Goal: Use online tool/utility: Utilize a website feature to perform a specific function

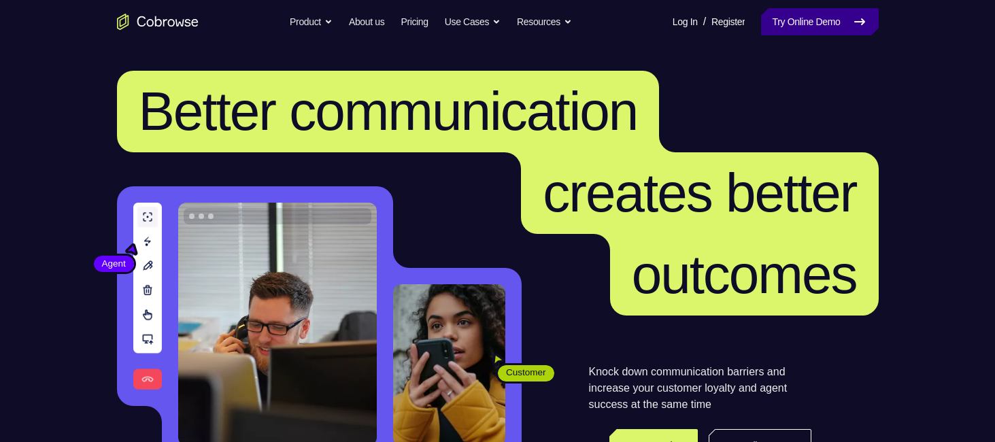
click at [785, 20] on link "Try Online Demo" at bounding box center [819, 21] width 117 height 27
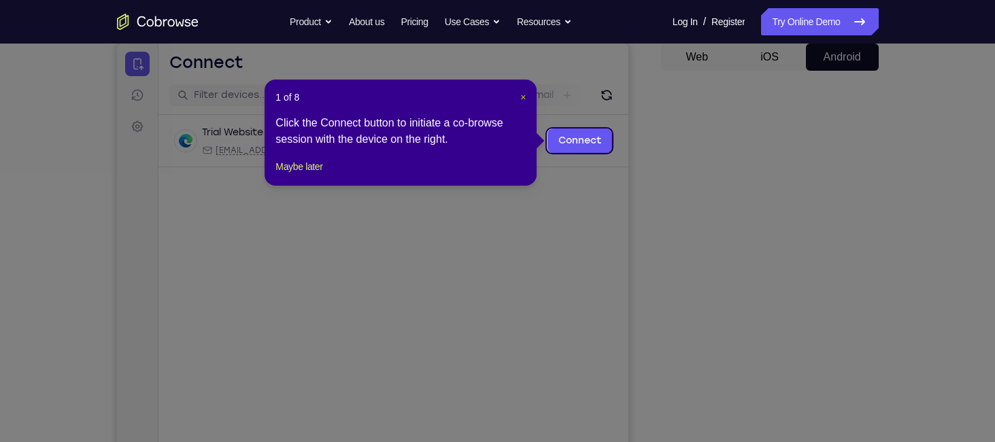
click at [521, 93] on span "×" at bounding box center [522, 97] width 5 height 11
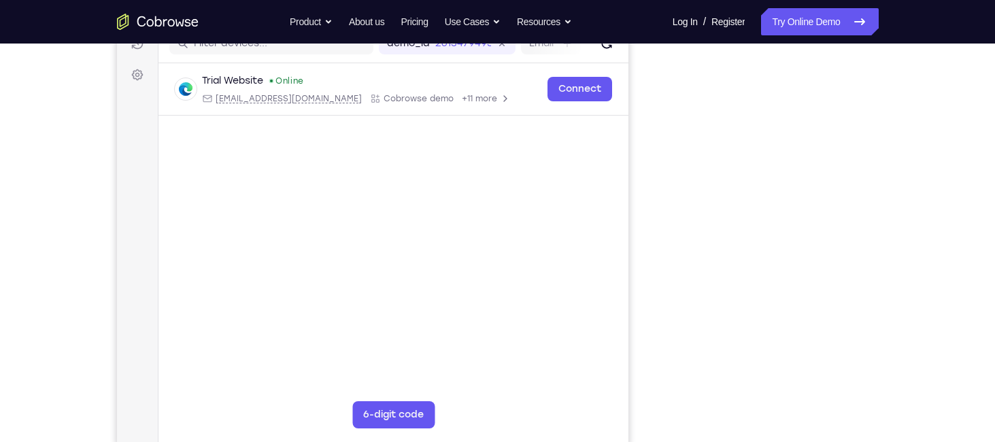
scroll to position [186, 0]
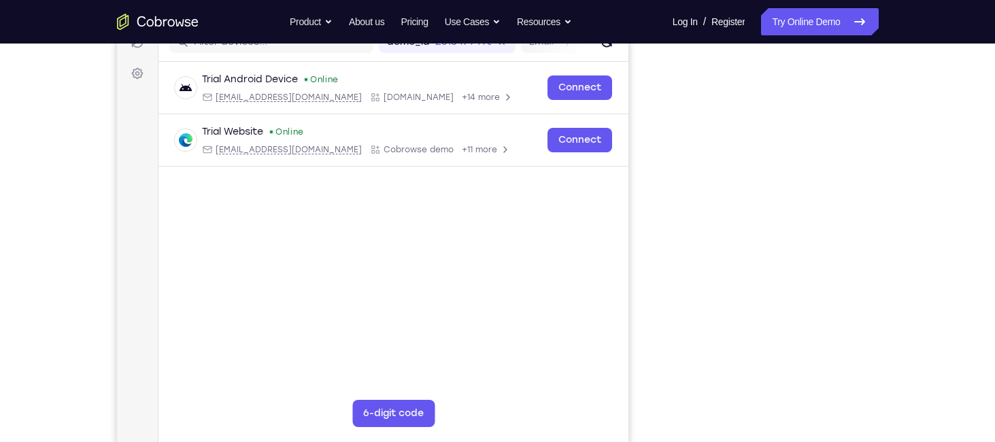
drag, startPoint x: 867, startPoint y: 406, endPoint x: 652, endPoint y: 295, distance: 241.6
click at [652, 295] on div "Your Support Agent Your Customer Web iOS Android" at bounding box center [498, 195] width 762 height 503
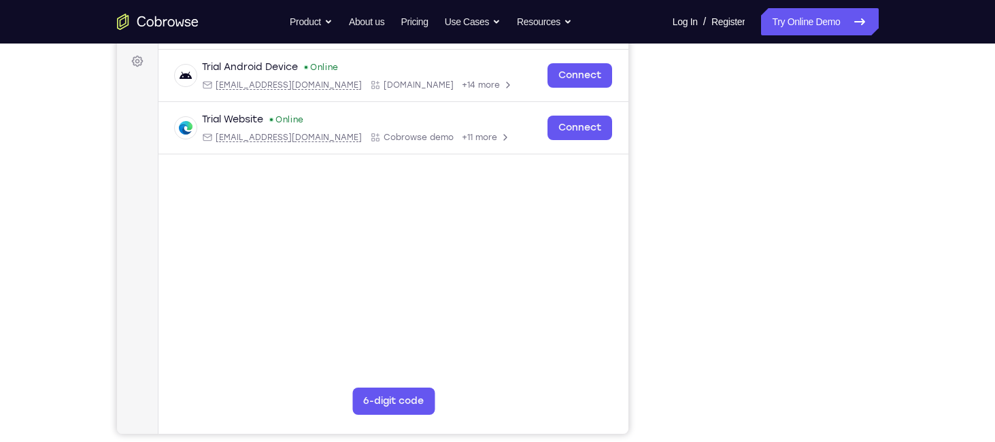
scroll to position [199, 0]
click at [875, 106] on div at bounding box center [770, 225] width 218 height 418
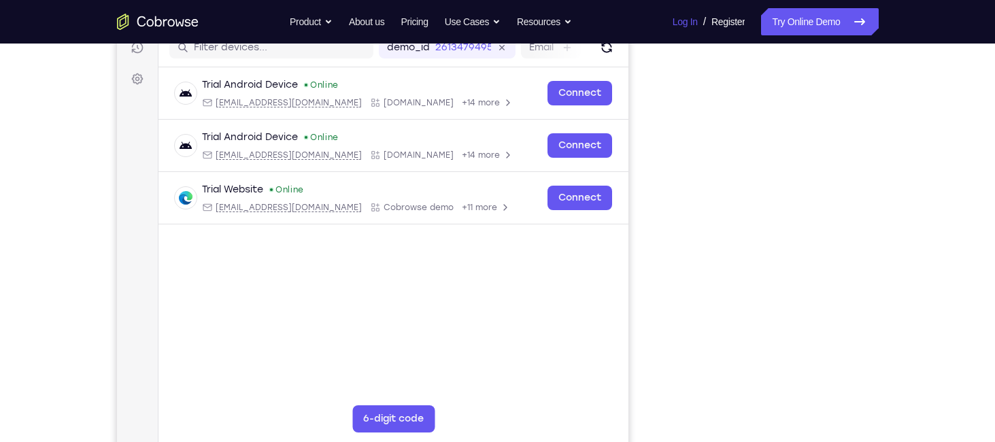
scroll to position [184, 0]
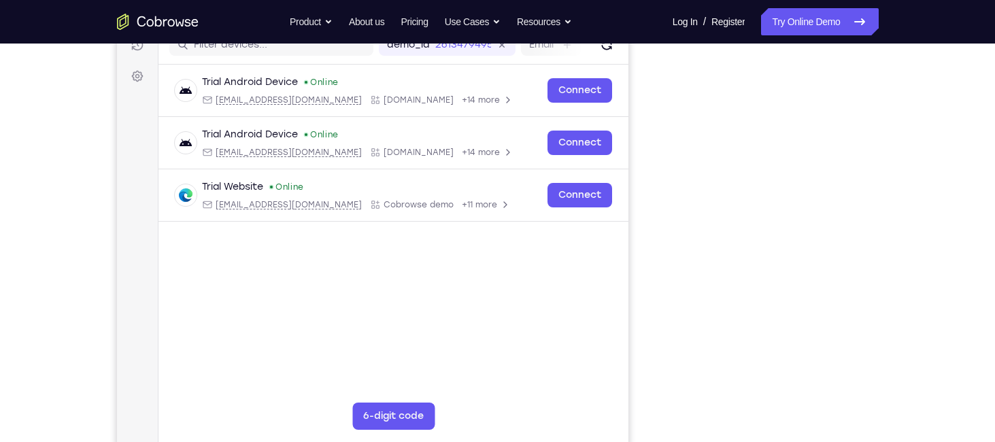
drag, startPoint x: 63, startPoint y: 134, endPoint x: -37, endPoint y: 107, distance: 103.6
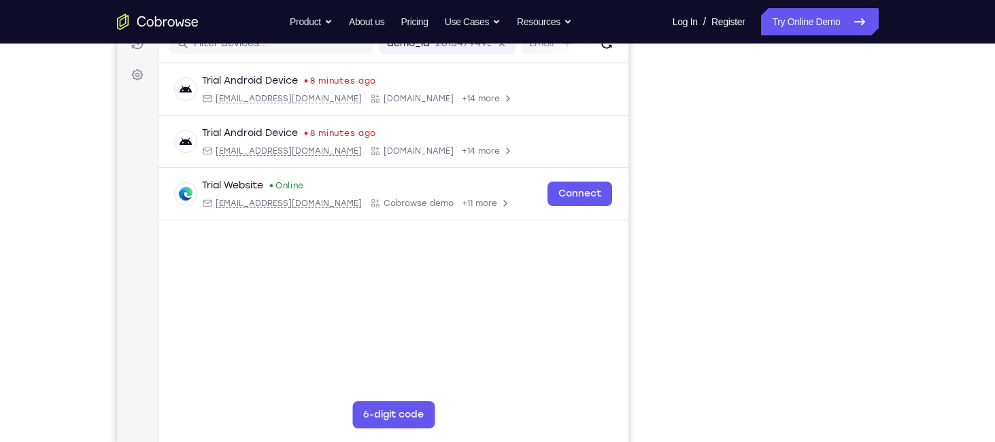
scroll to position [184, 0]
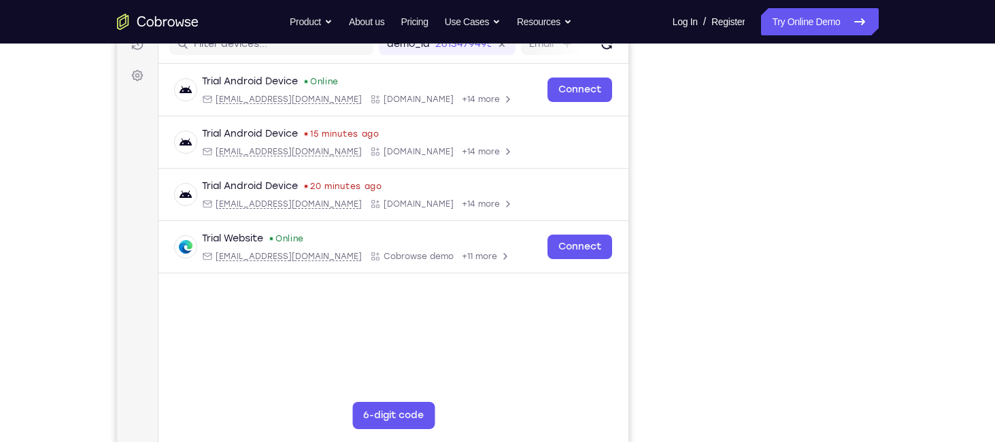
drag, startPoint x: 874, startPoint y: 265, endPoint x: 895, endPoint y: 361, distance: 98.2
click at [895, 361] on div "Your Support Agent Your Customer Web iOS Android Next Steps We’d be happy to gi…" at bounding box center [498, 307] width 871 height 897
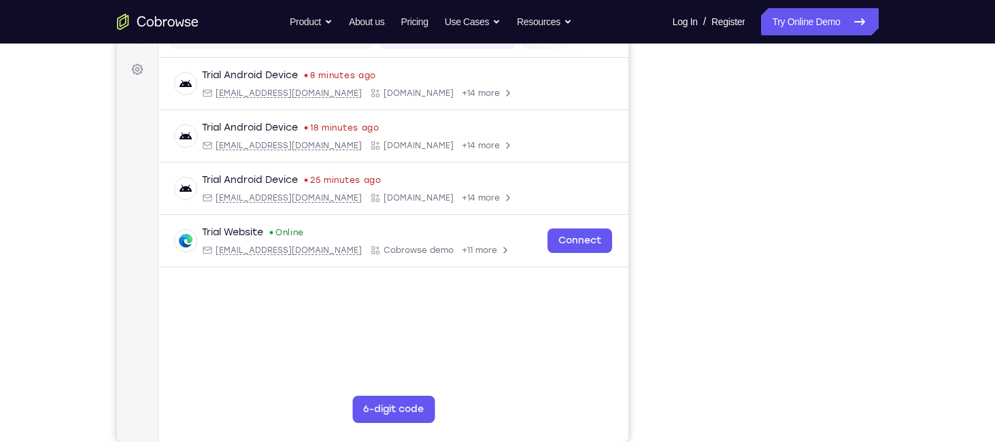
scroll to position [191, 0]
